Goal: Transaction & Acquisition: Purchase product/service

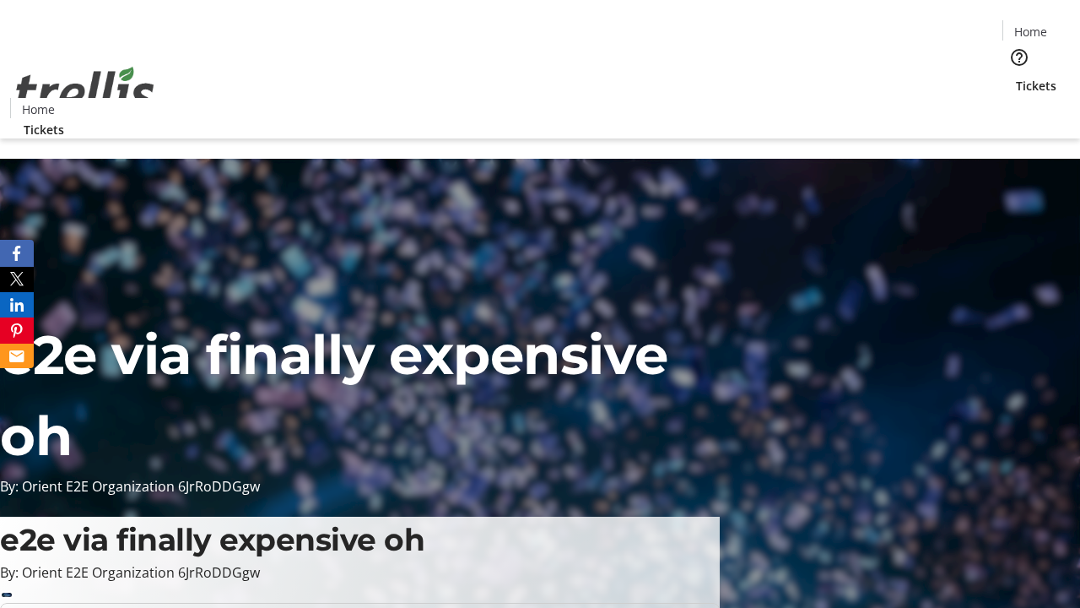
click at [1016, 77] on span "Tickets" at bounding box center [1036, 86] width 41 height 18
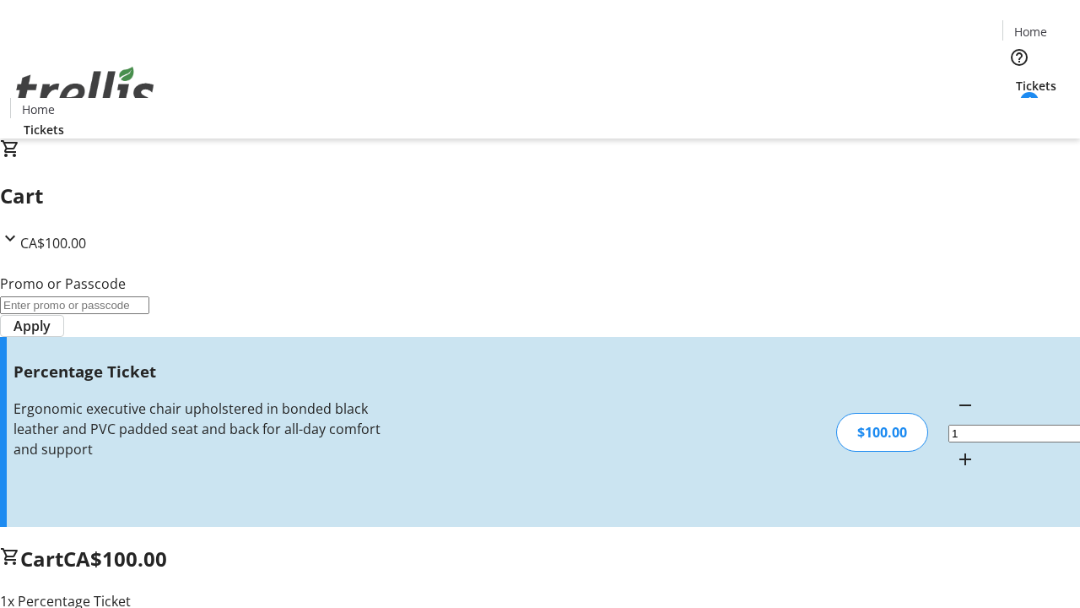
type input "FOO"
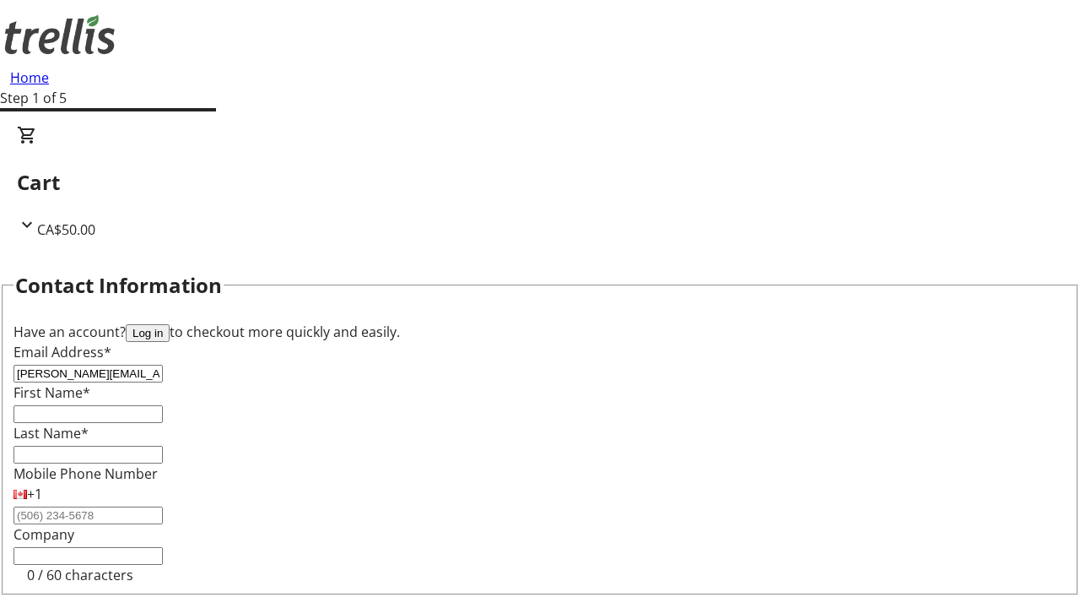
type input "[PERSON_NAME][EMAIL_ADDRESS][DOMAIN_NAME]"
type input "[PERSON_NAME]"
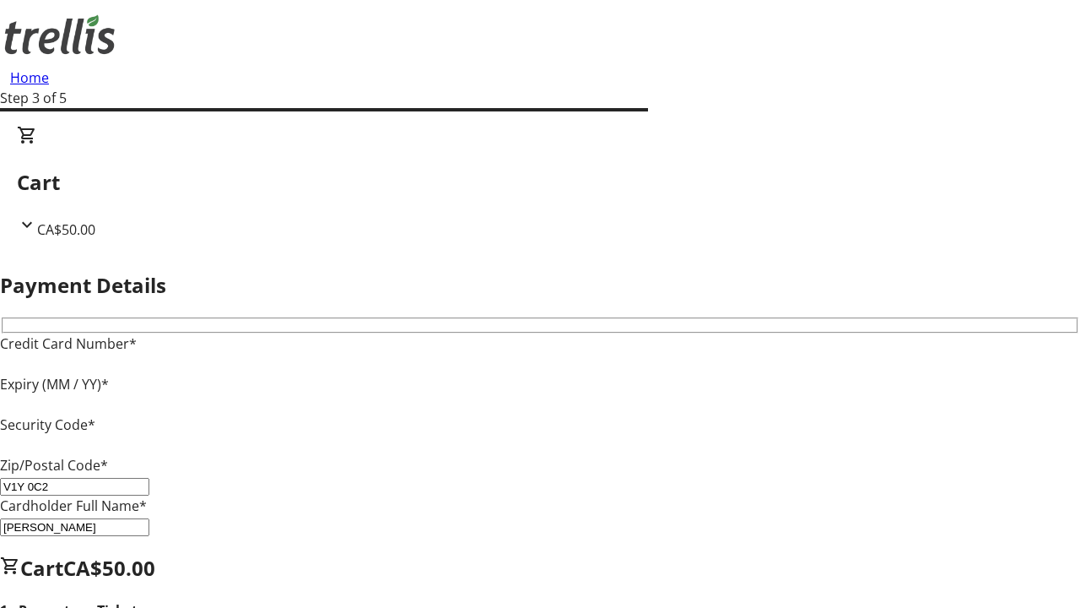
type input "V1Y 0C2"
